Goal: Information Seeking & Learning: Learn about a topic

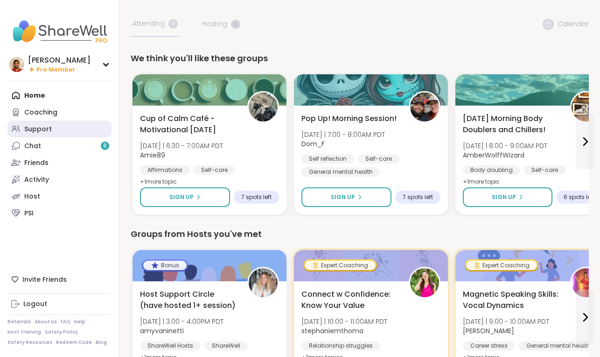
click at [62, 128] on link "Support" at bounding box center [59, 128] width 104 height 17
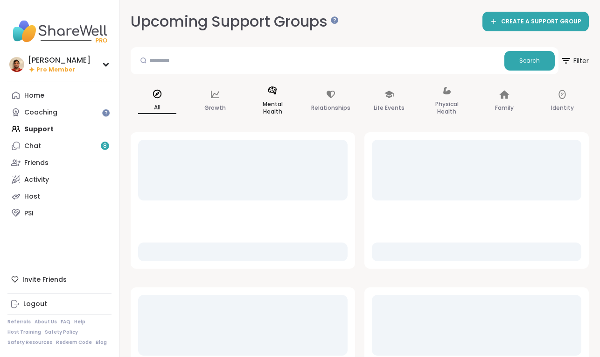
click at [282, 95] on div "Mental Health" at bounding box center [272, 101] width 53 height 47
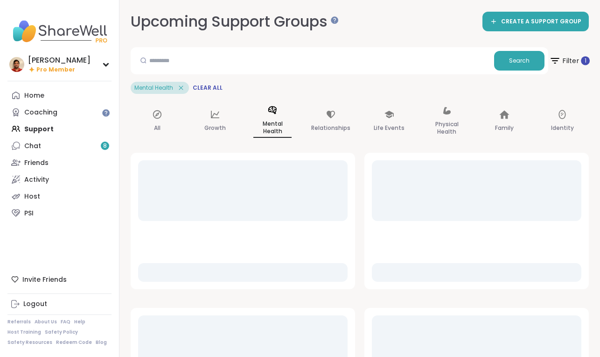
click at [559, 64] on icon at bounding box center [555, 61] width 12 height 12
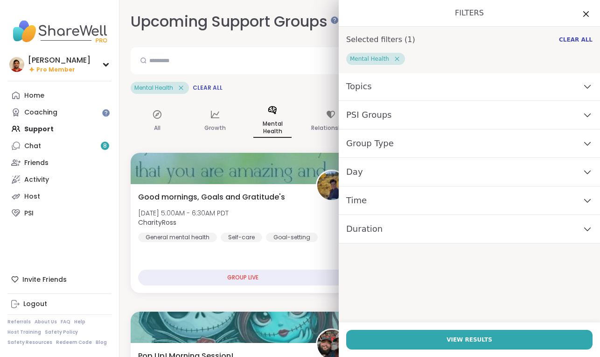
click at [398, 59] on icon at bounding box center [397, 59] width 8 height 8
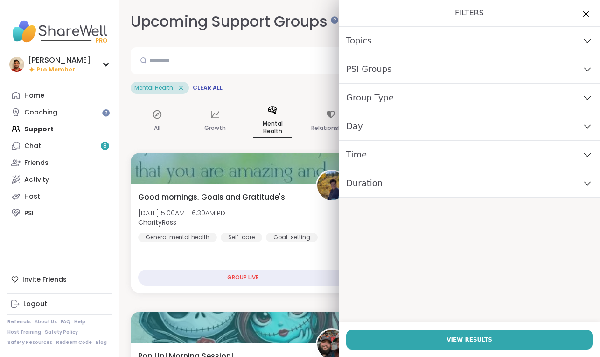
click at [413, 337] on button "View Results" at bounding box center [469, 340] width 246 height 20
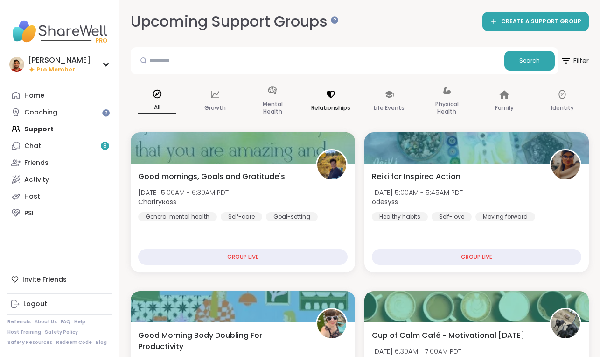
click at [324, 96] on div "Relationships" at bounding box center [331, 101] width 54 height 47
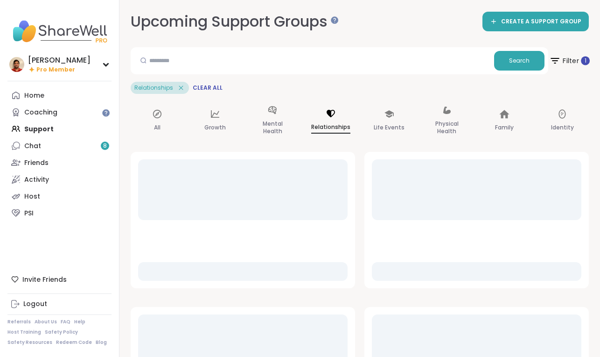
click at [574, 58] on span "Filter 1" at bounding box center [569, 60] width 41 height 23
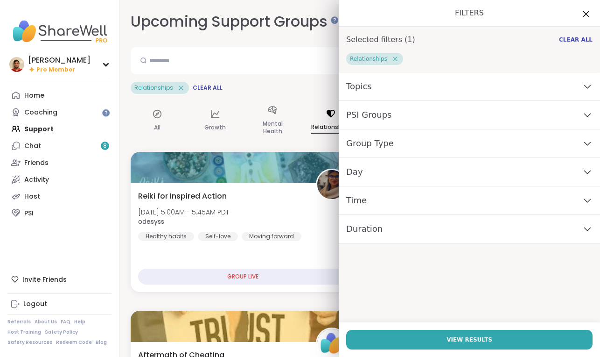
click at [393, 57] on icon at bounding box center [395, 59] width 8 height 8
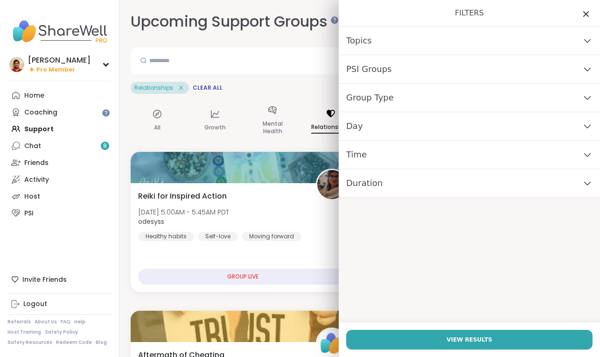
click at [346, 124] on span "Day" at bounding box center [354, 126] width 17 height 13
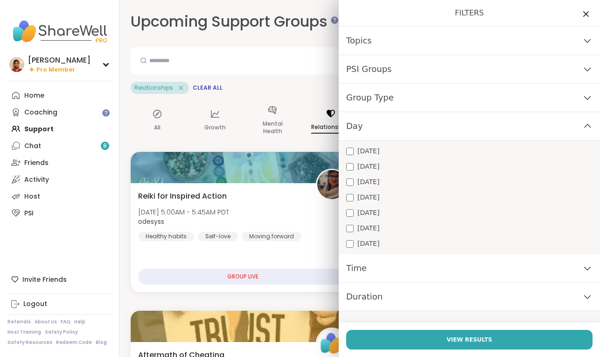
click at [371, 162] on span "Tuesday" at bounding box center [369, 167] width 22 height 10
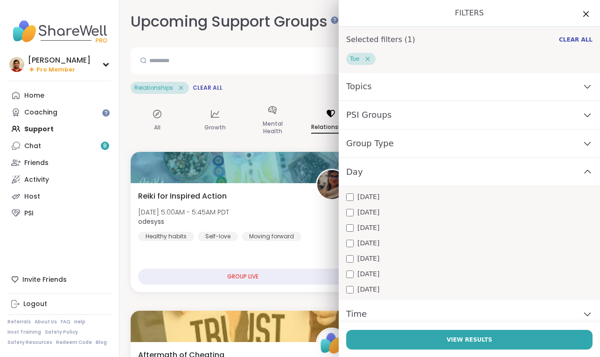
click at [370, 198] on span "Monday" at bounding box center [369, 197] width 22 height 10
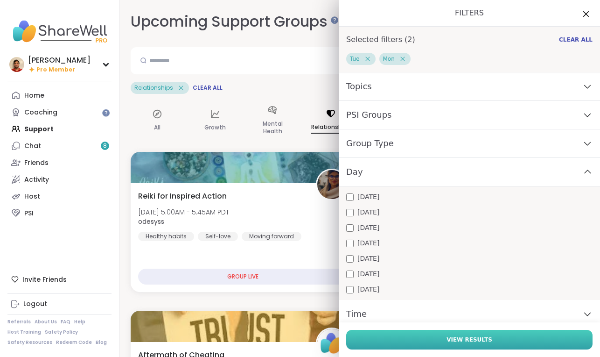
click at [401, 338] on button "View Results" at bounding box center [469, 340] width 246 height 20
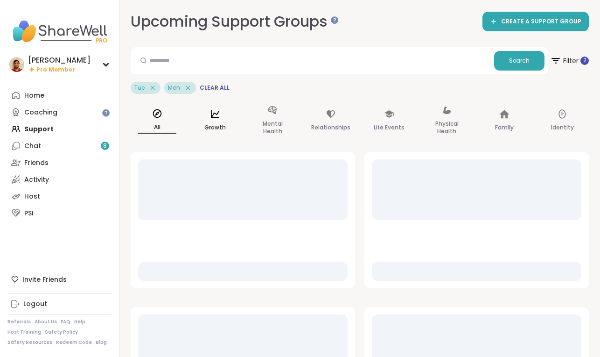
click at [217, 116] on icon at bounding box center [215, 114] width 10 height 10
click at [577, 57] on span "Filter 3" at bounding box center [569, 60] width 41 height 23
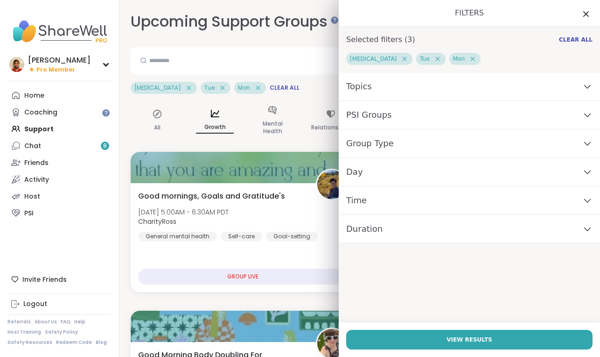
click at [434, 57] on icon at bounding box center [438, 59] width 8 height 8
click at [394, 57] on div "Personal Growth" at bounding box center [379, 59] width 66 height 12
click at [399, 57] on div "Mon" at bounding box center [472, 59] width 252 height 12
click at [359, 57] on span "Mon" at bounding box center [356, 58] width 12 height 7
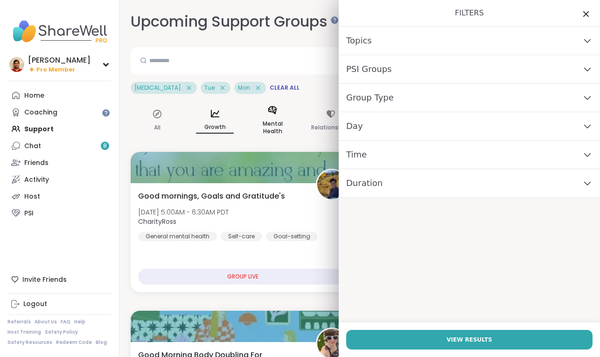
click at [255, 135] on p "Mental Health" at bounding box center [273, 127] width 38 height 19
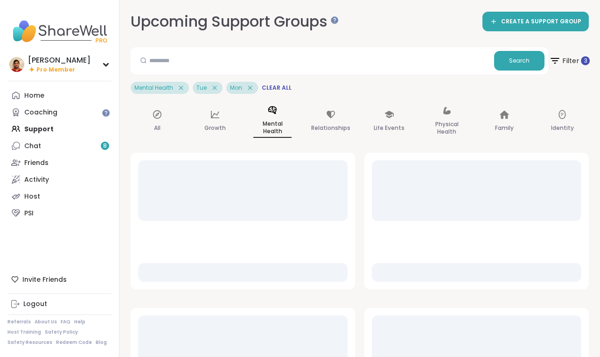
click at [560, 62] on icon at bounding box center [555, 61] width 12 height 12
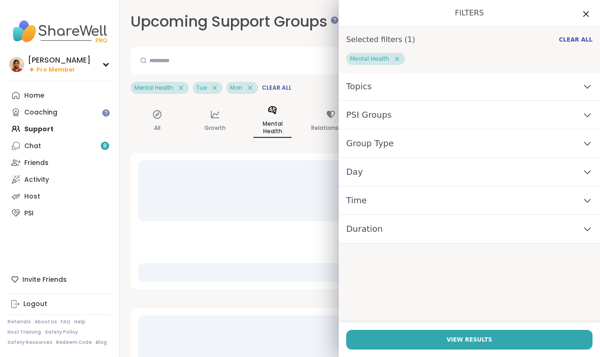
click at [398, 55] on icon at bounding box center [397, 59] width 8 height 8
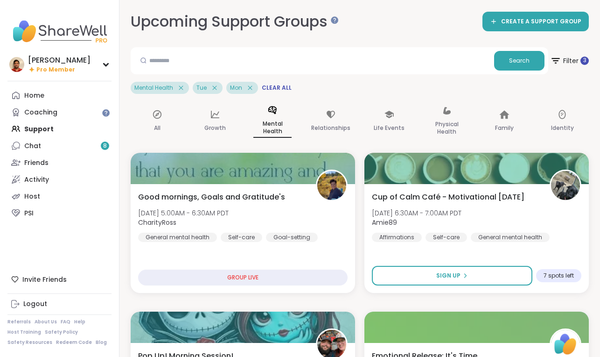
click at [317, 86] on div "Mental Health Tue Mon Clear All" at bounding box center [360, 88] width 458 height 12
click at [564, 62] on span "Filter 3" at bounding box center [569, 60] width 41 height 23
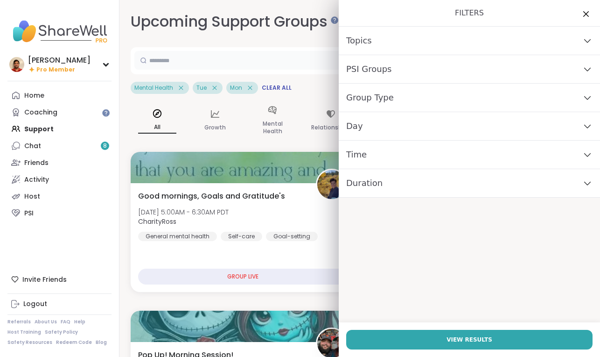
click at [276, 51] on input "text" at bounding box center [312, 60] width 356 height 19
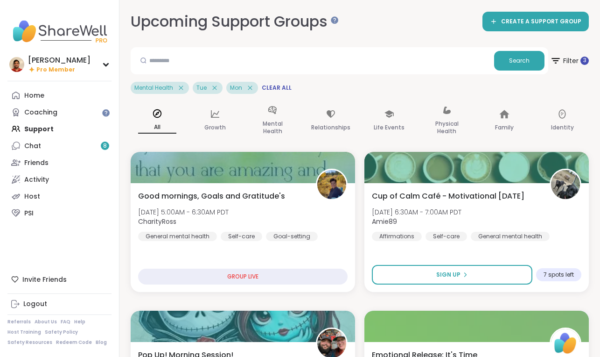
click at [374, 23] on div "Upcoming Support Groups CREATE A SUPPORT GROUP" at bounding box center [360, 21] width 458 height 21
click at [482, 128] on div "Family" at bounding box center [505, 121] width 53 height 47
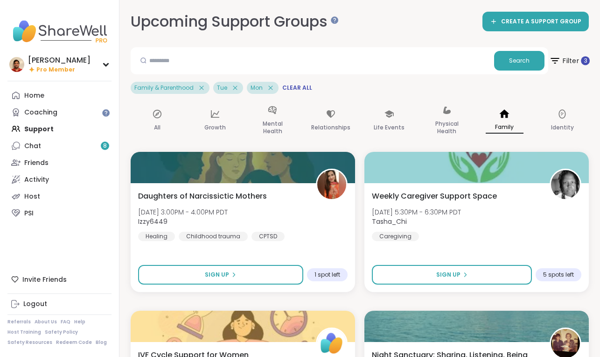
click at [586, 51] on span "Filter 3" at bounding box center [569, 60] width 41 height 23
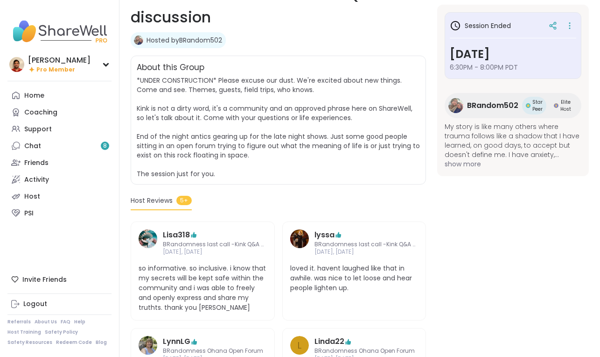
scroll to position [37, 0]
